Goal: Task Accomplishment & Management: Manage account settings

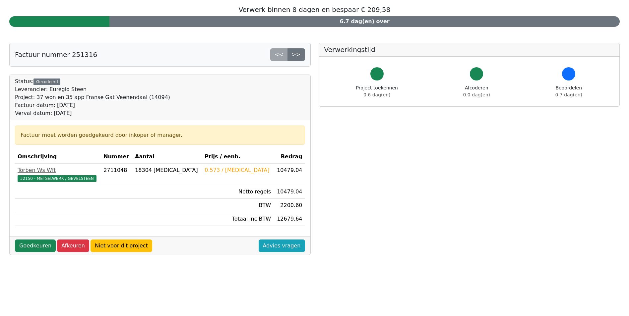
scroll to position [99, 0]
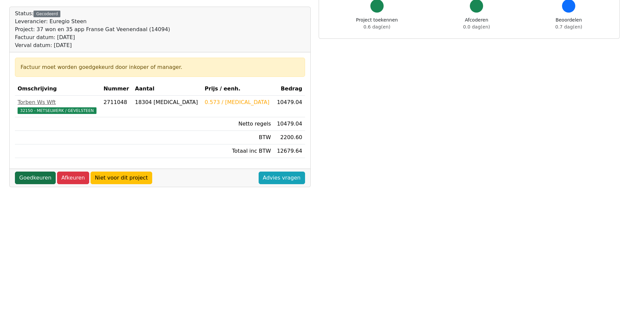
click at [35, 179] on link "Goedkeuren" at bounding box center [35, 178] width 41 height 13
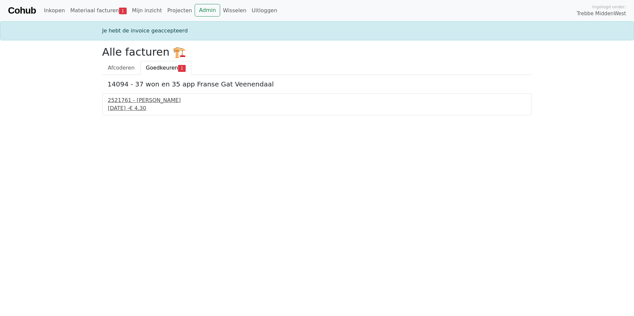
click at [140, 102] on div "2521761 - Van Dalen" at bounding box center [317, 100] width 418 height 8
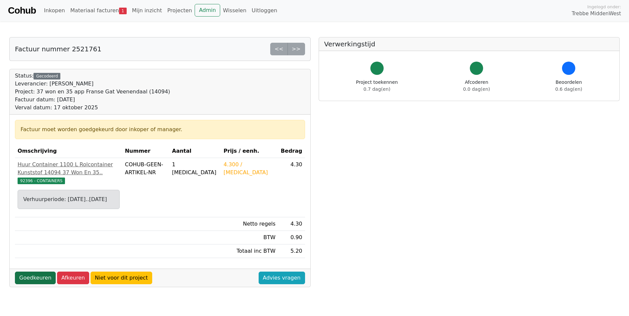
click at [39, 284] on link "Goedkeuren" at bounding box center [35, 278] width 41 height 13
